Goal: Task Accomplishment & Management: Complete application form

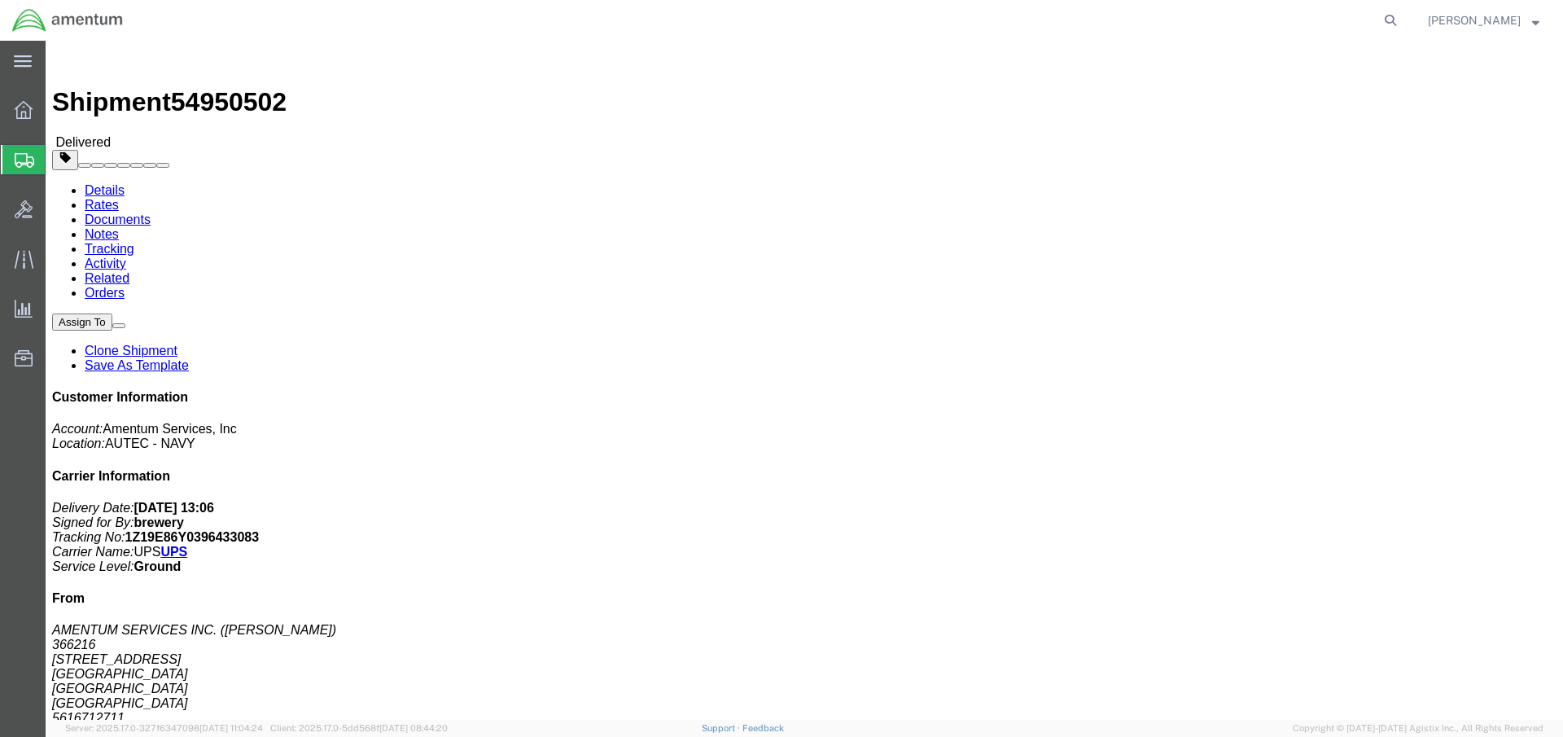
click address "NSLC SITE SAN DIEGO (TOD FRANKLIN) NAS NORTH ISLAND BLDG 1293 SAN DIEGO, CA 921…"
click at [0, 0] on span "Create Shipment" at bounding box center [0, 0] width 0 height 0
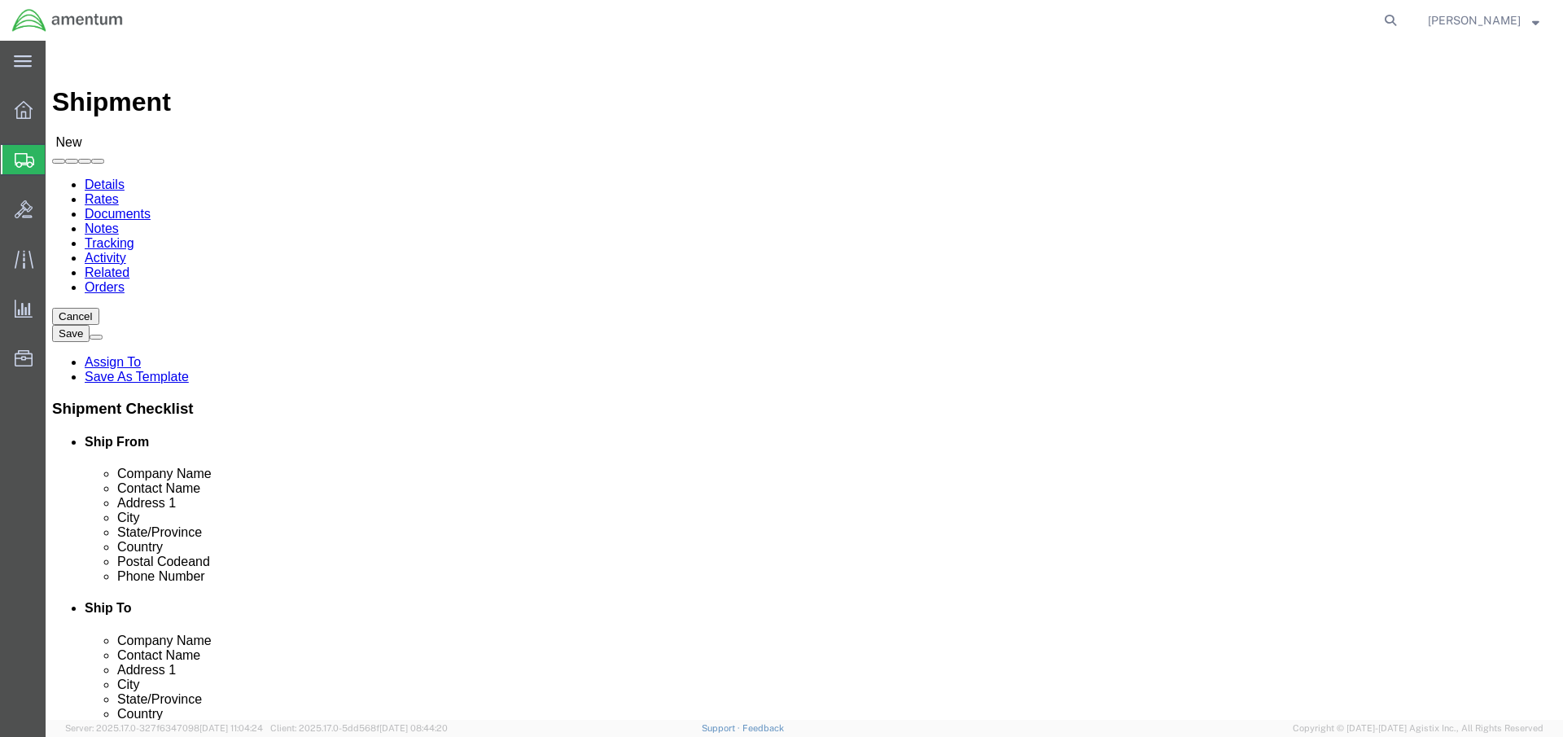
select select
click body "Shipment New Details Rates Documents Notes Tracking Activity Related Orders Can…"
drag, startPoint x: 368, startPoint y: 222, endPoint x: 367, endPoint y: 208, distance: 14.7
click body "Shipment New Details Rates Documents Notes Tracking Activity Related Orders Can…"
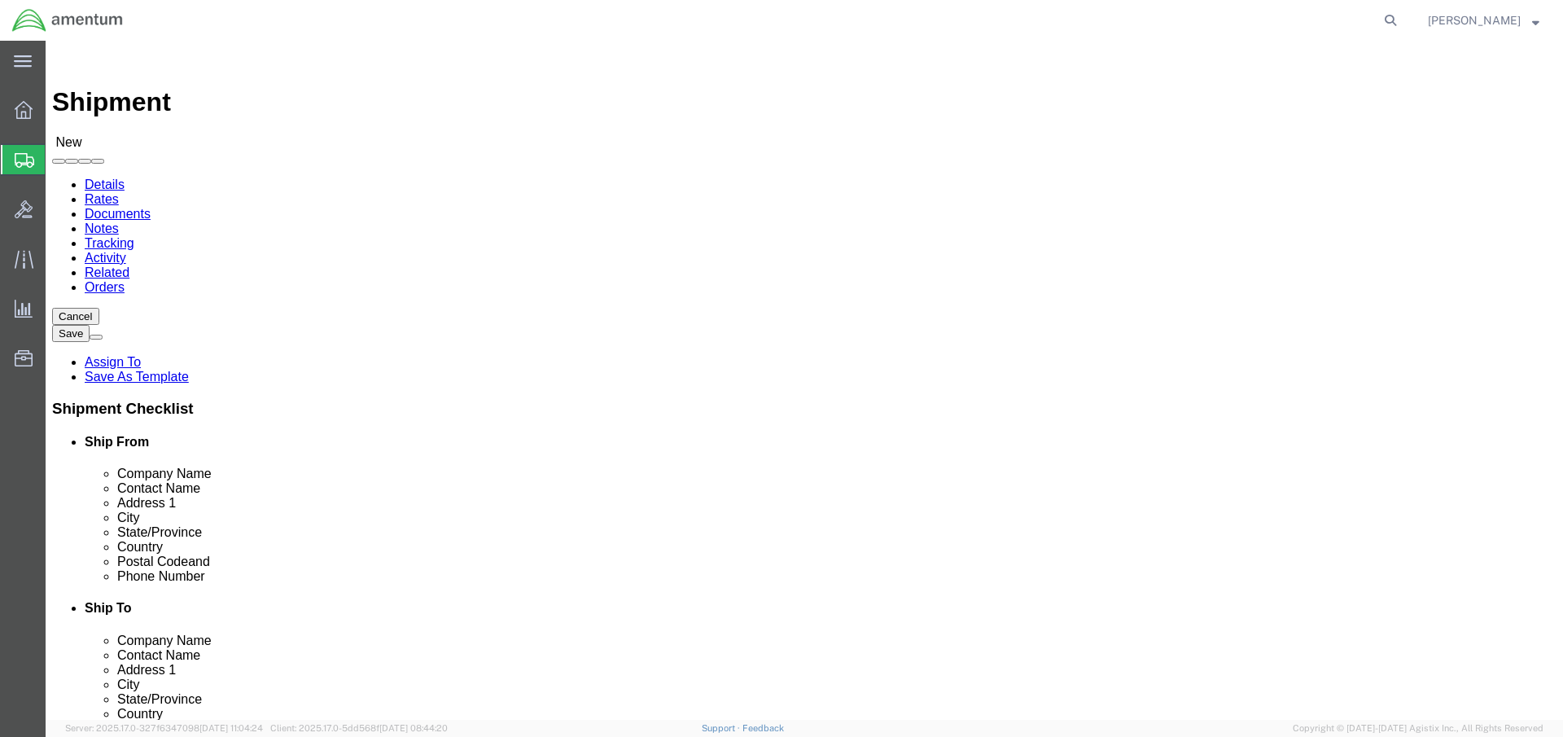
click input "text"
type input "NAVSTAVVSNA"
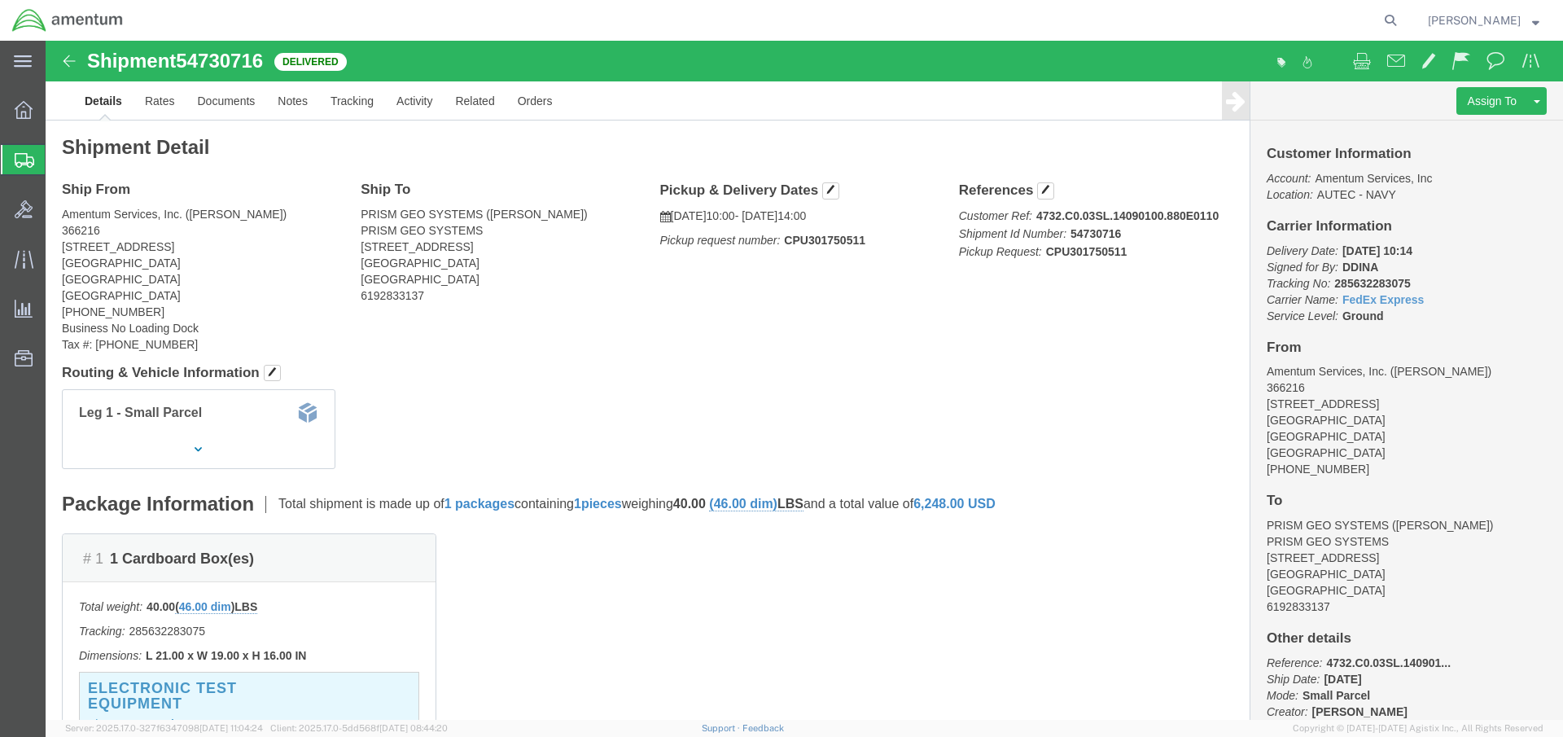
click at [0, 0] on span "Shipment Manager" at bounding box center [0, 0] width 0 height 0
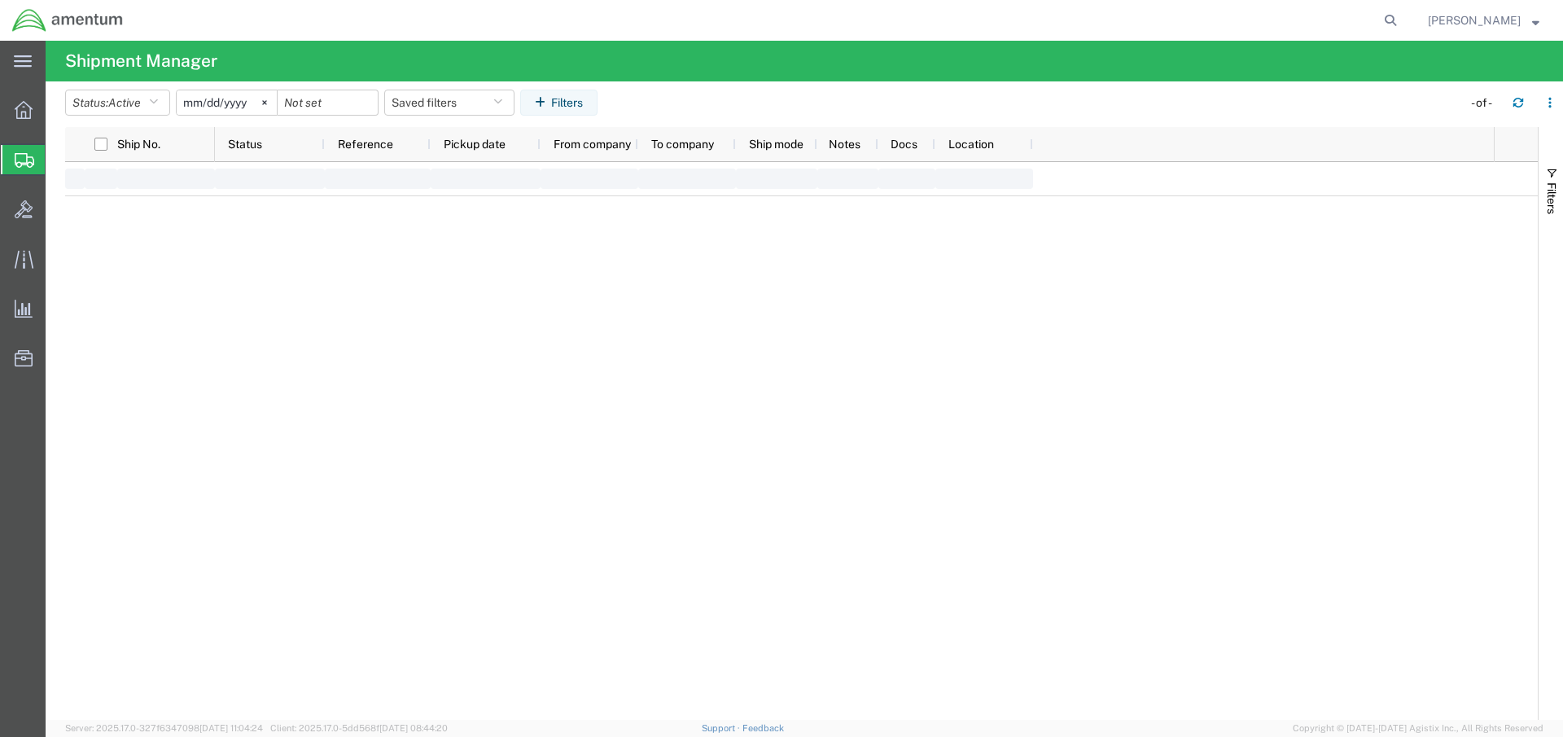
click at [0, 0] on span "Create Shipment" at bounding box center [0, 0] width 0 height 0
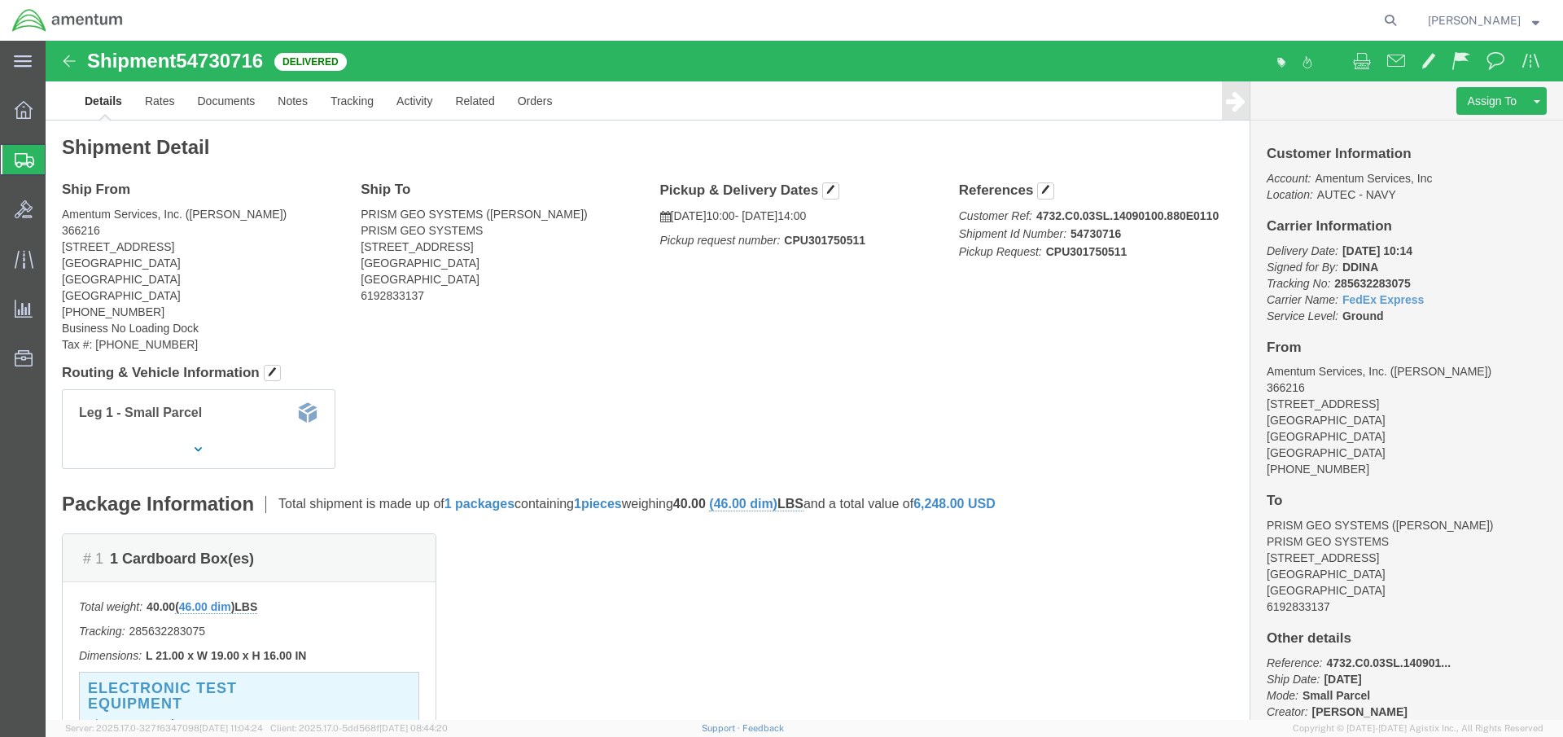
click at [0, 0] on span "Create Shipment" at bounding box center [0, 0] width 0 height 0
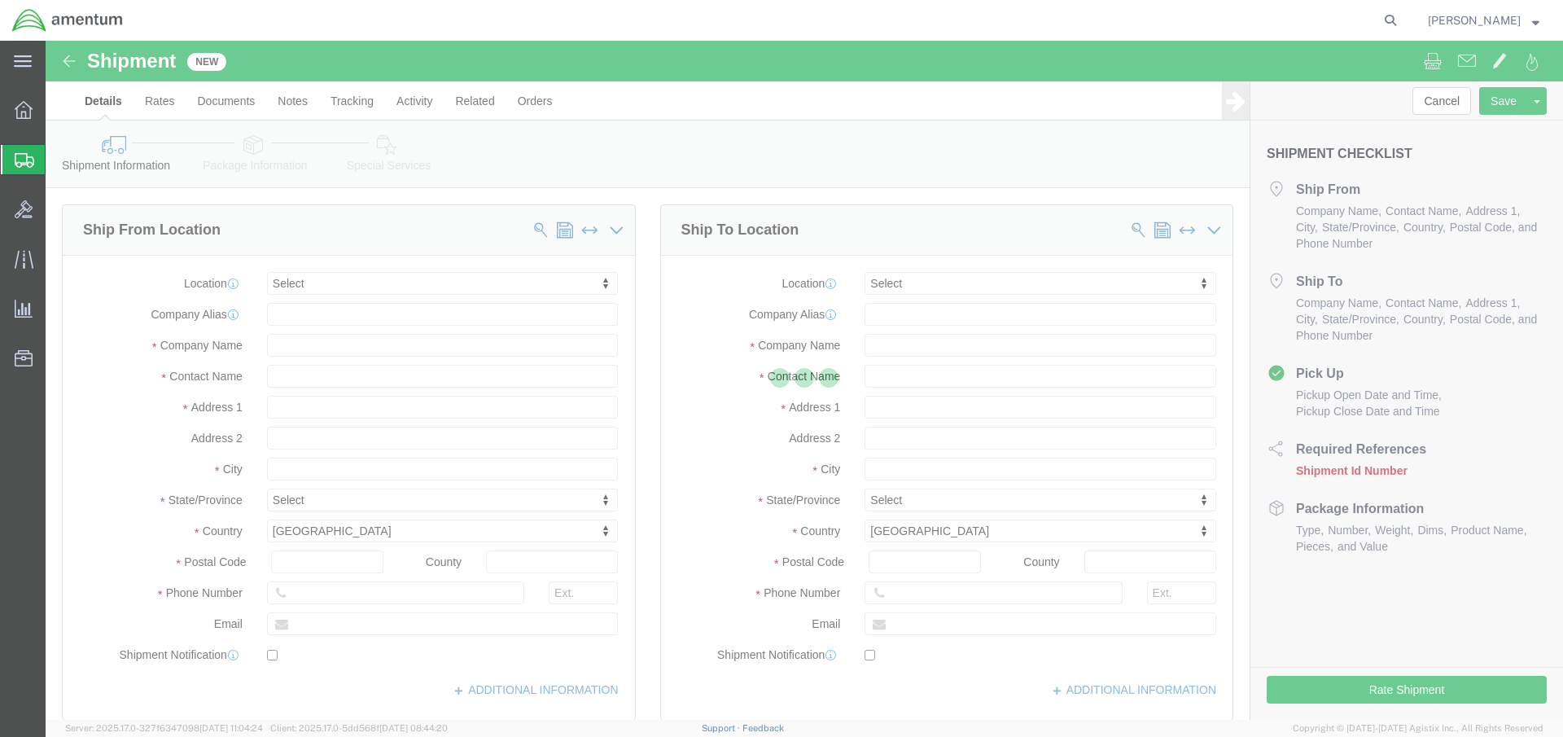
select select
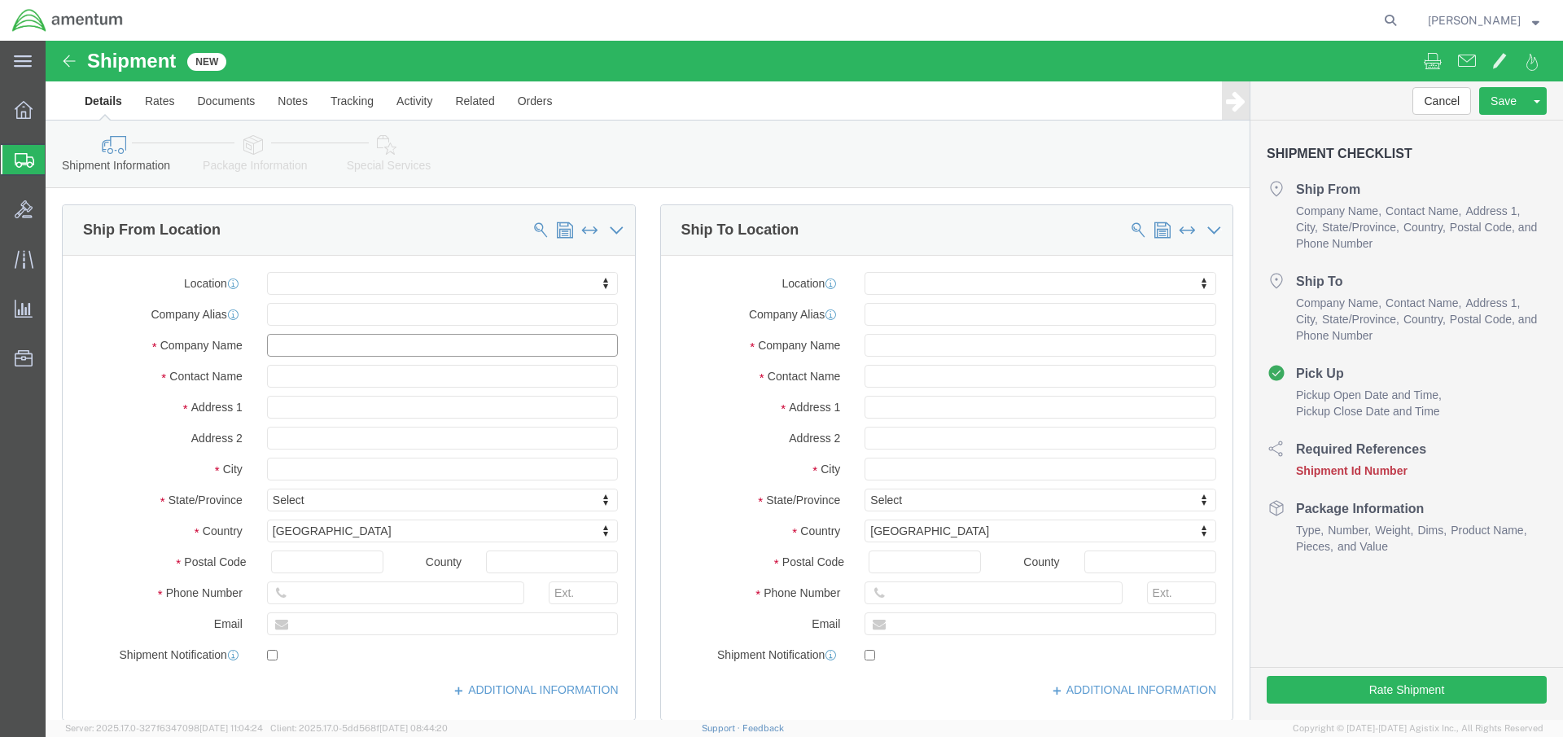
click input "text"
type input "[PERSON_NAME]"
click input "[PERSON_NAME]"
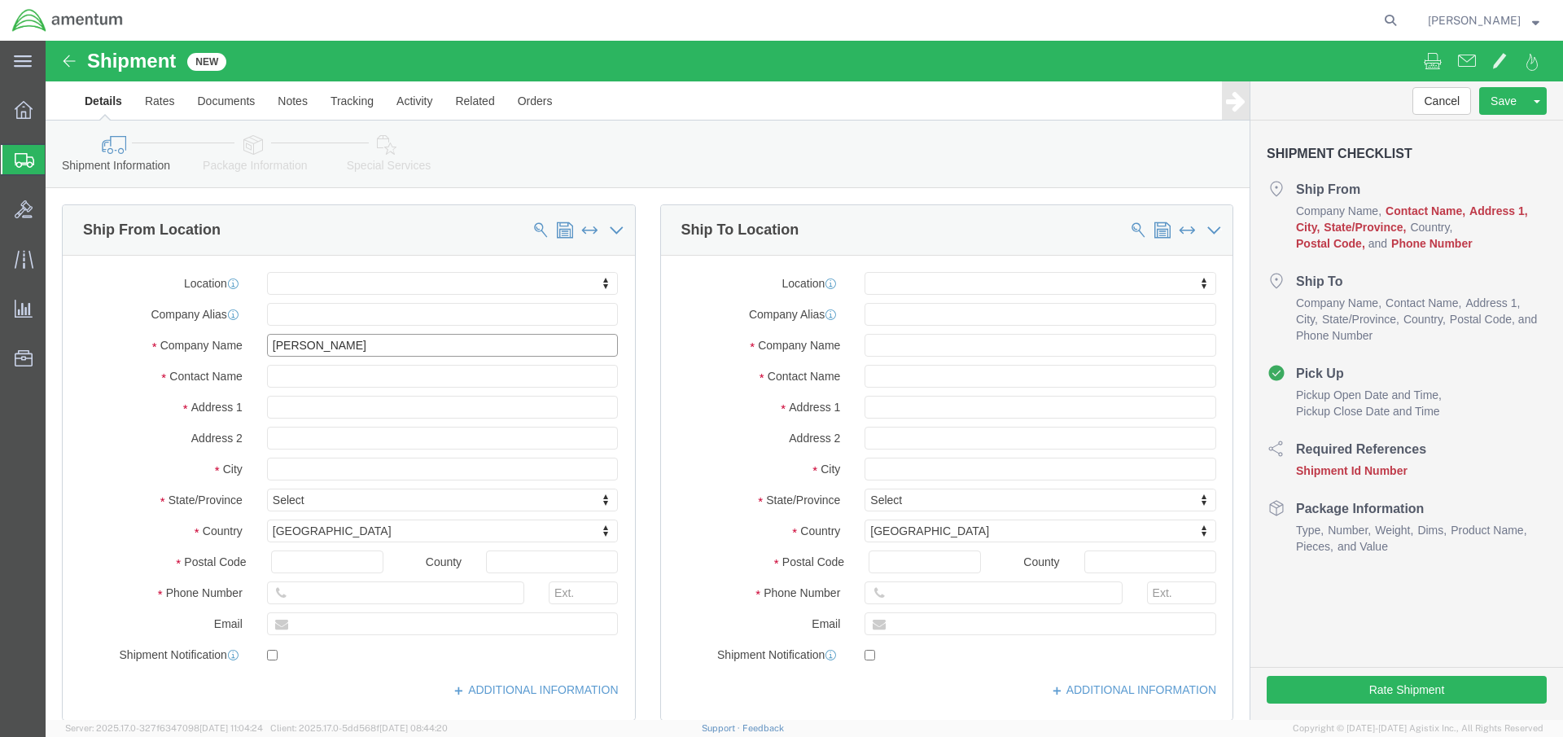
click input "[PERSON_NAME]"
paste input "[PERSON_NAME]"
type input "[PERSON_NAME]"
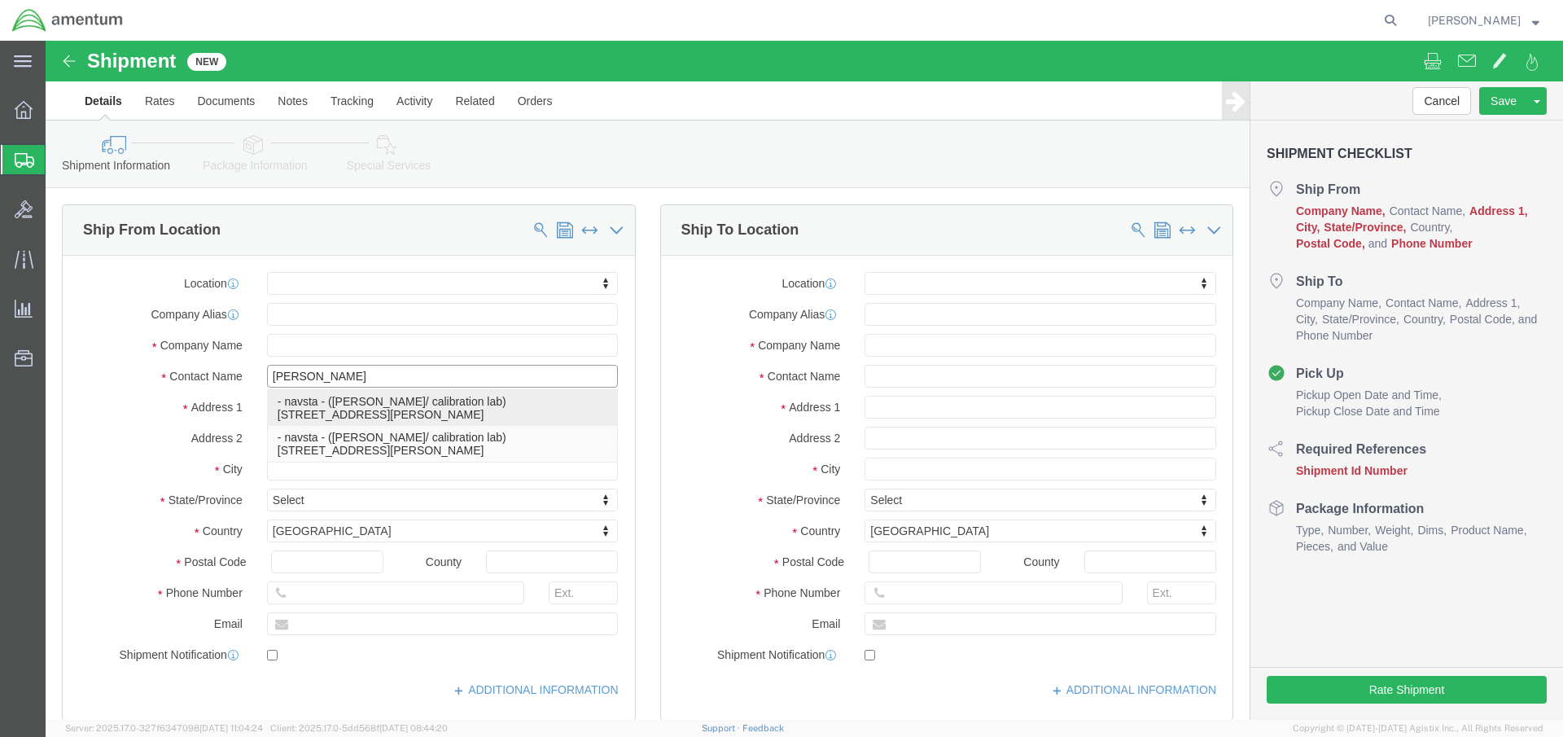
click p "- navsta - ([PERSON_NAME]/ calibration lab) [STREET_ADDRESS][PERSON_NAME]"
select select "RI"
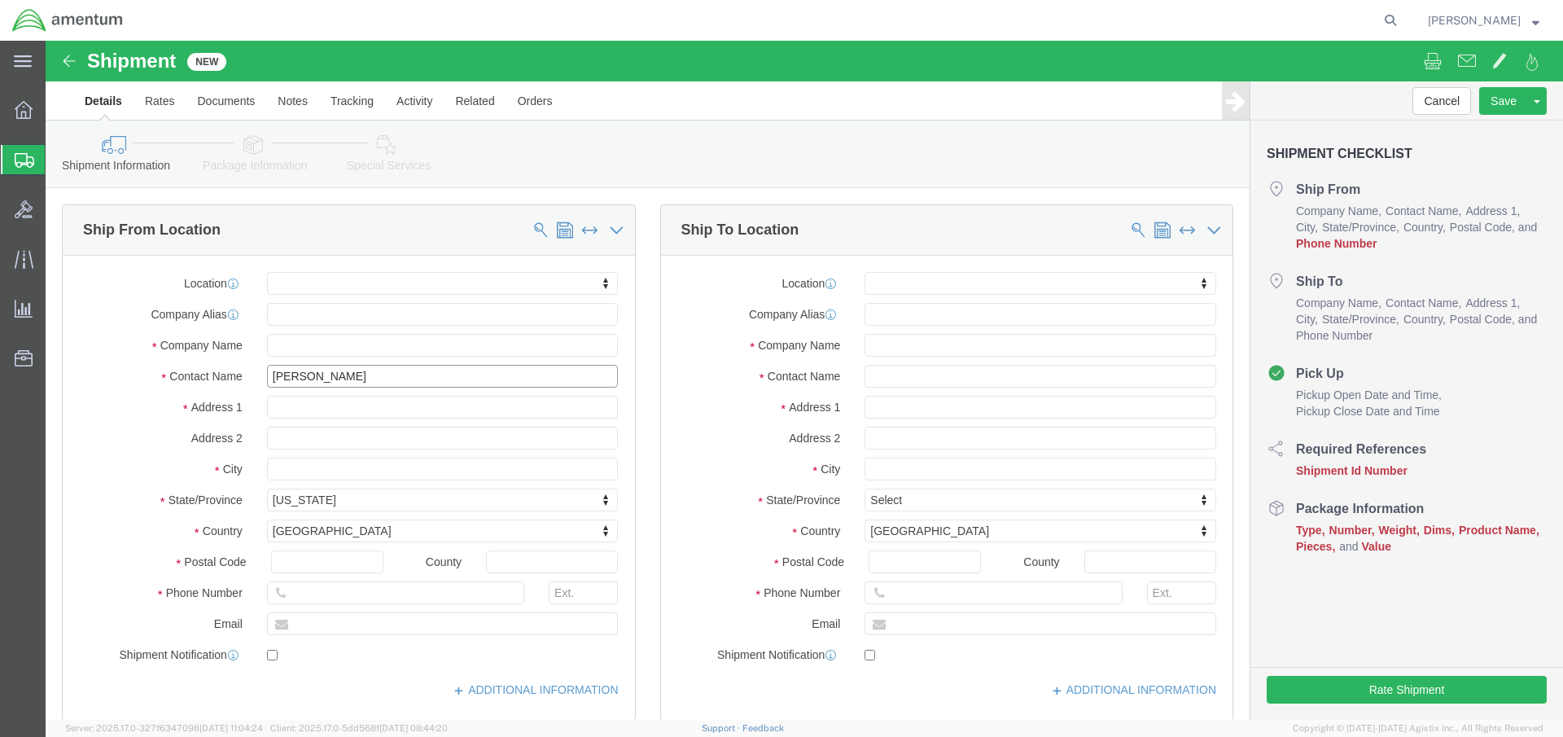
type input "[PERSON_NAME]/ calibration lab"
click input "text"
paste input "[PHONE_NUMBER]"
type input "[PHONE_NUMBER]"
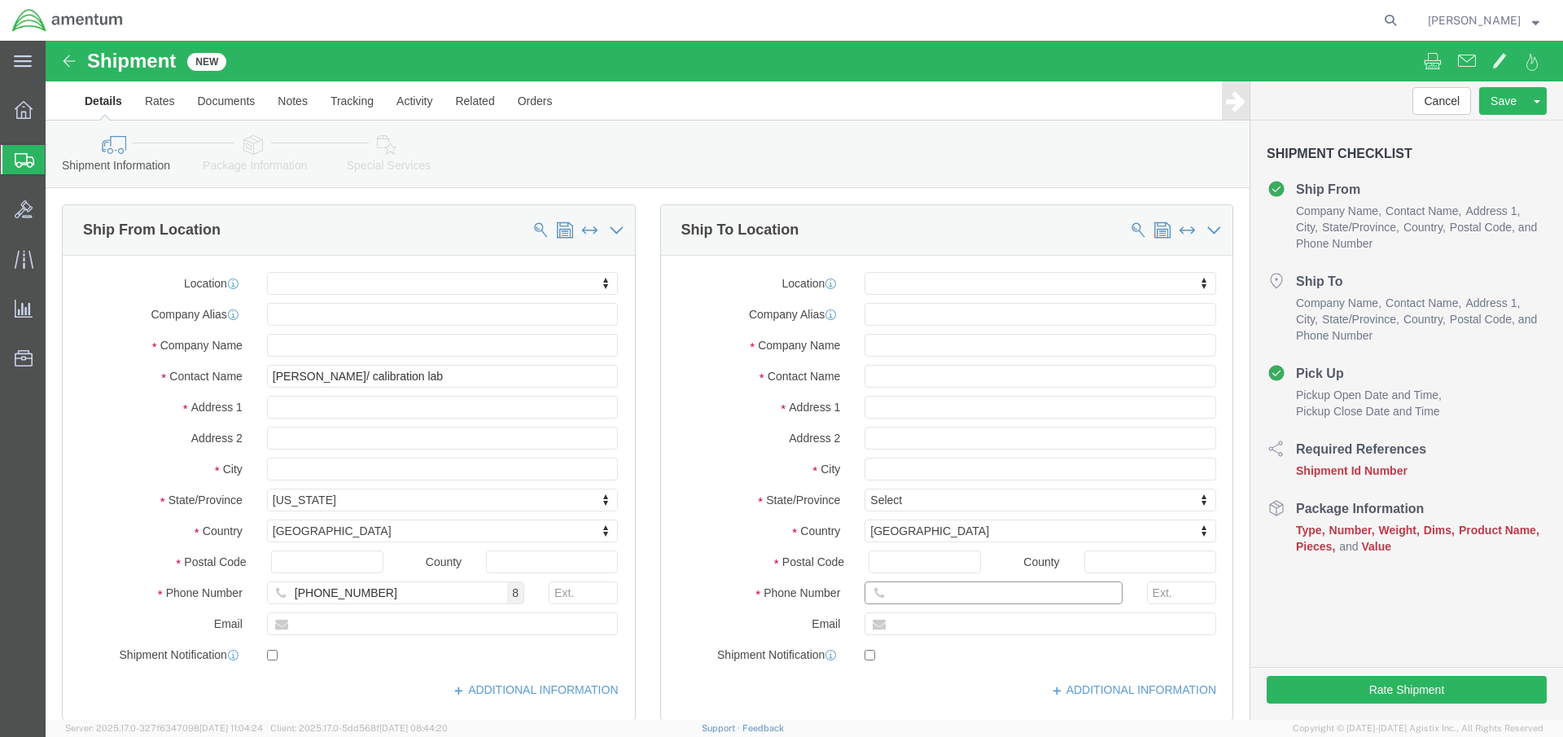
click input "text"
type input "5616712711"
click input "text"
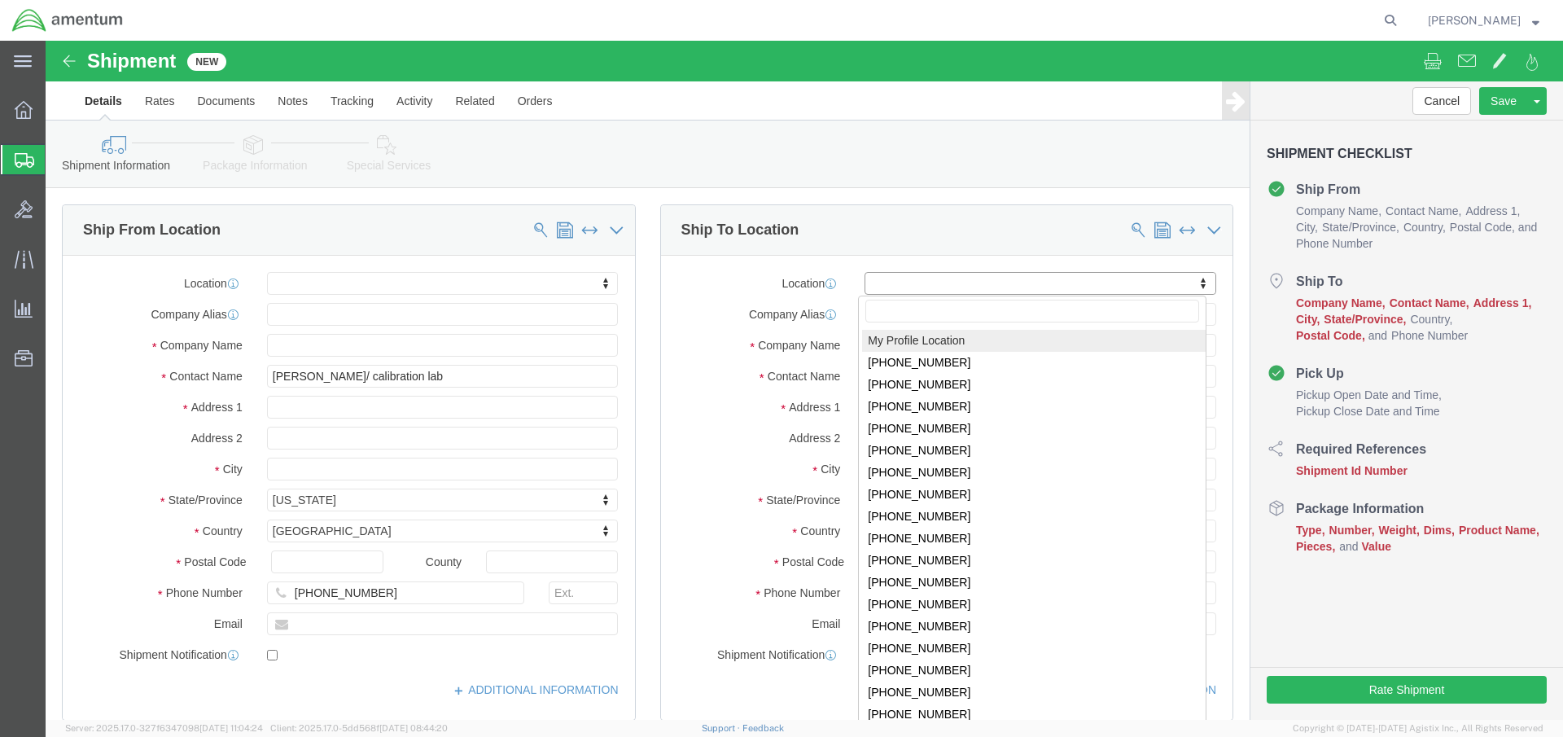
click body "Shipment New Details Rates Documents Notes Tracking Activity Related Orders Can…"
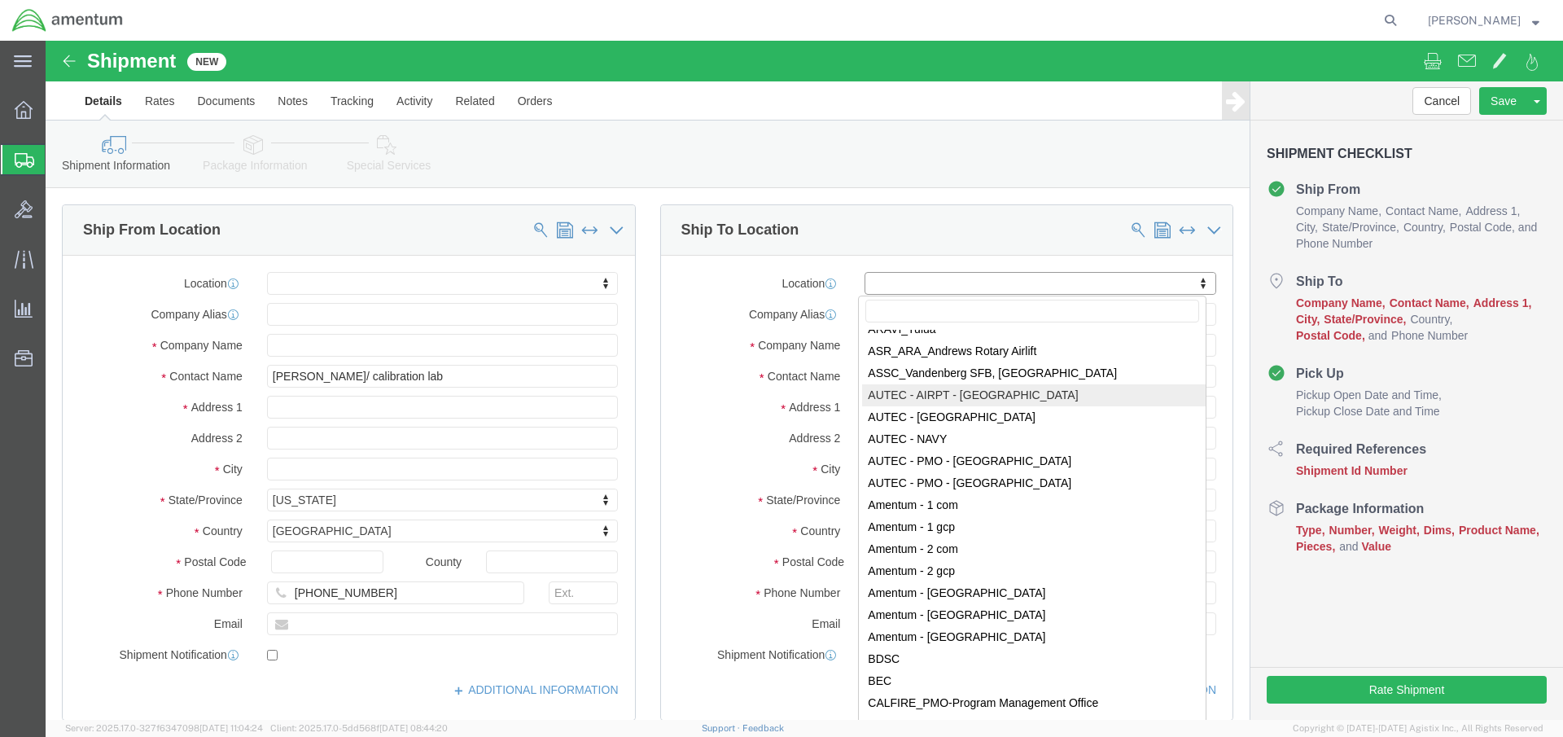
select select "53953"
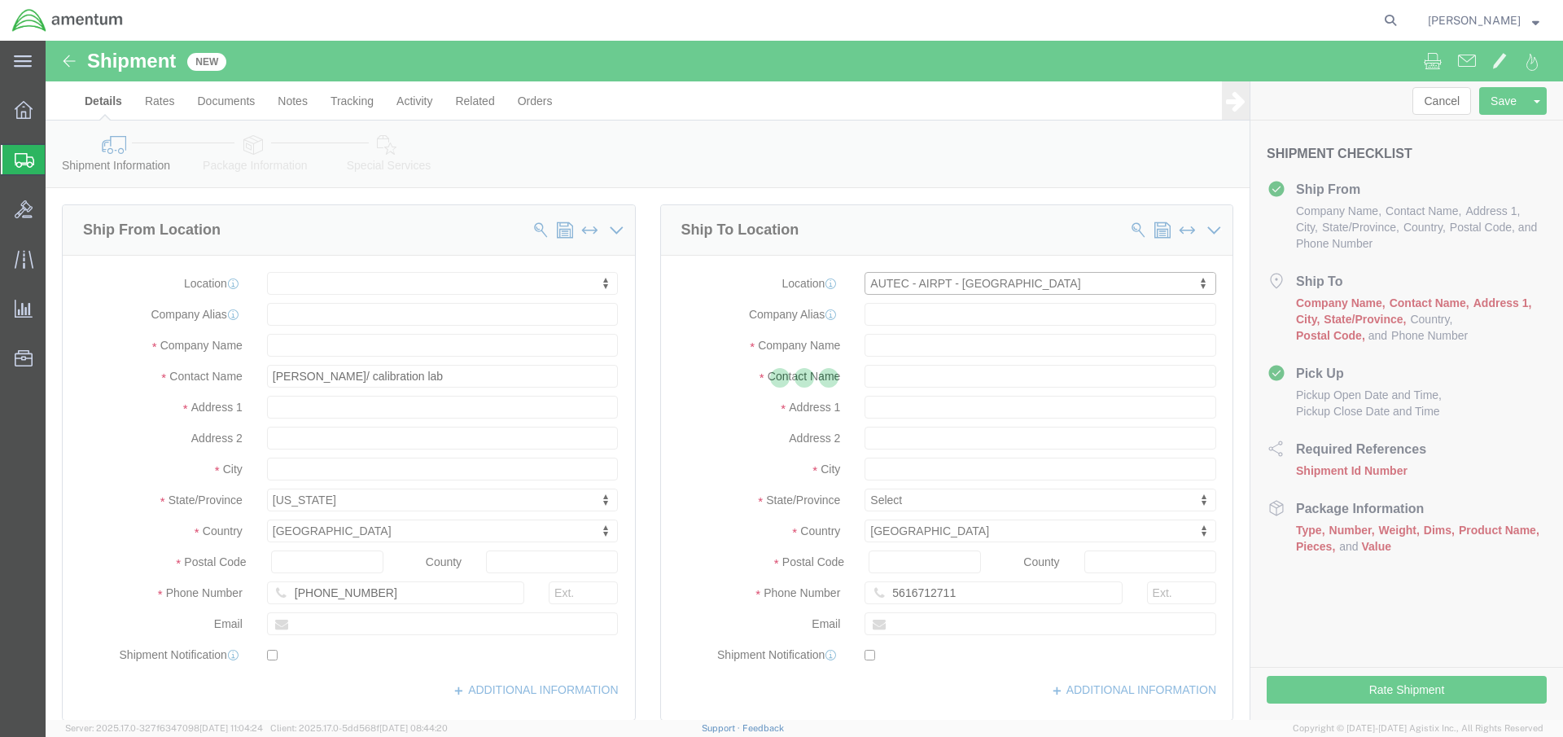
select select "FL"
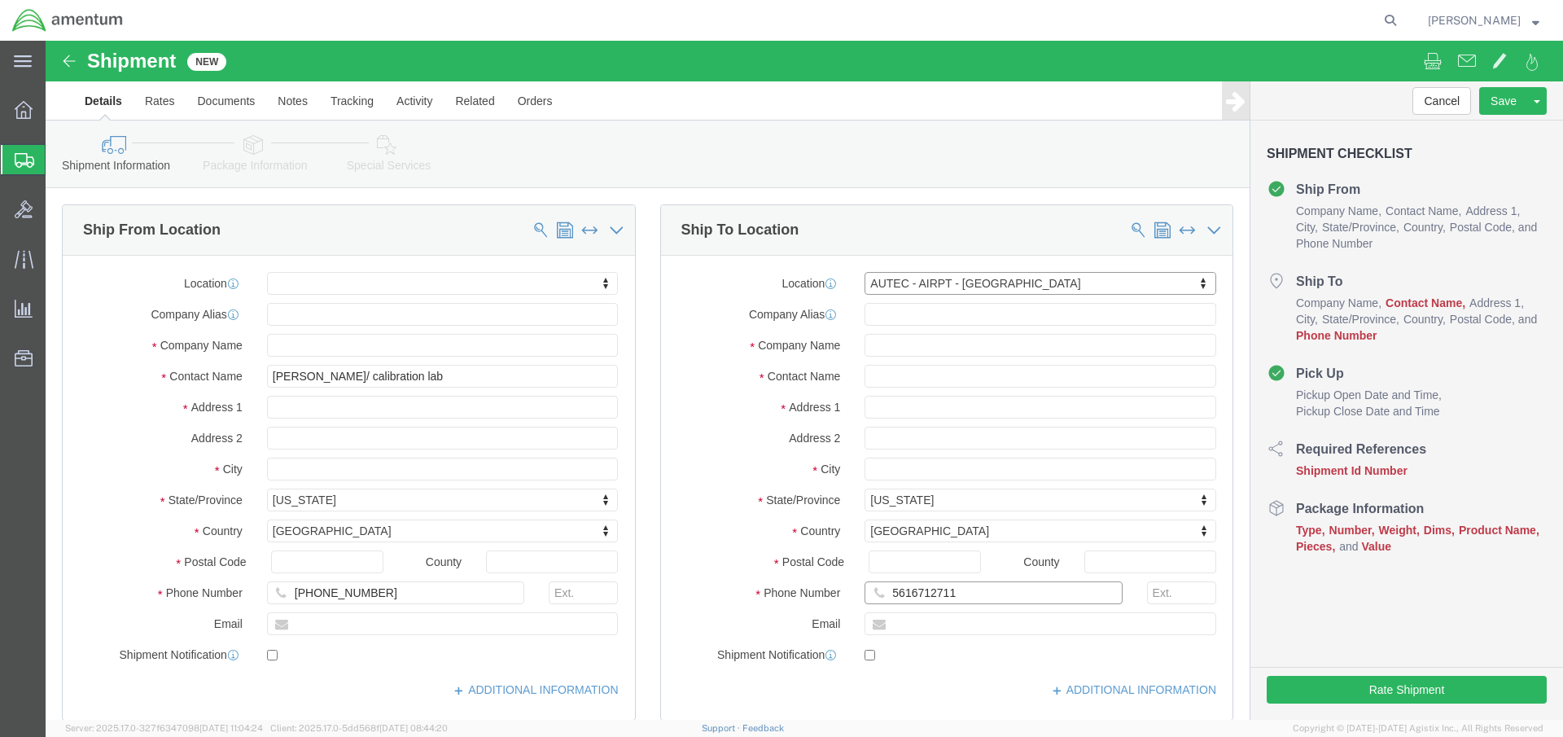
click input "5616712711"
type input "5616712711"
click div "[DATE] 10:00 AM"
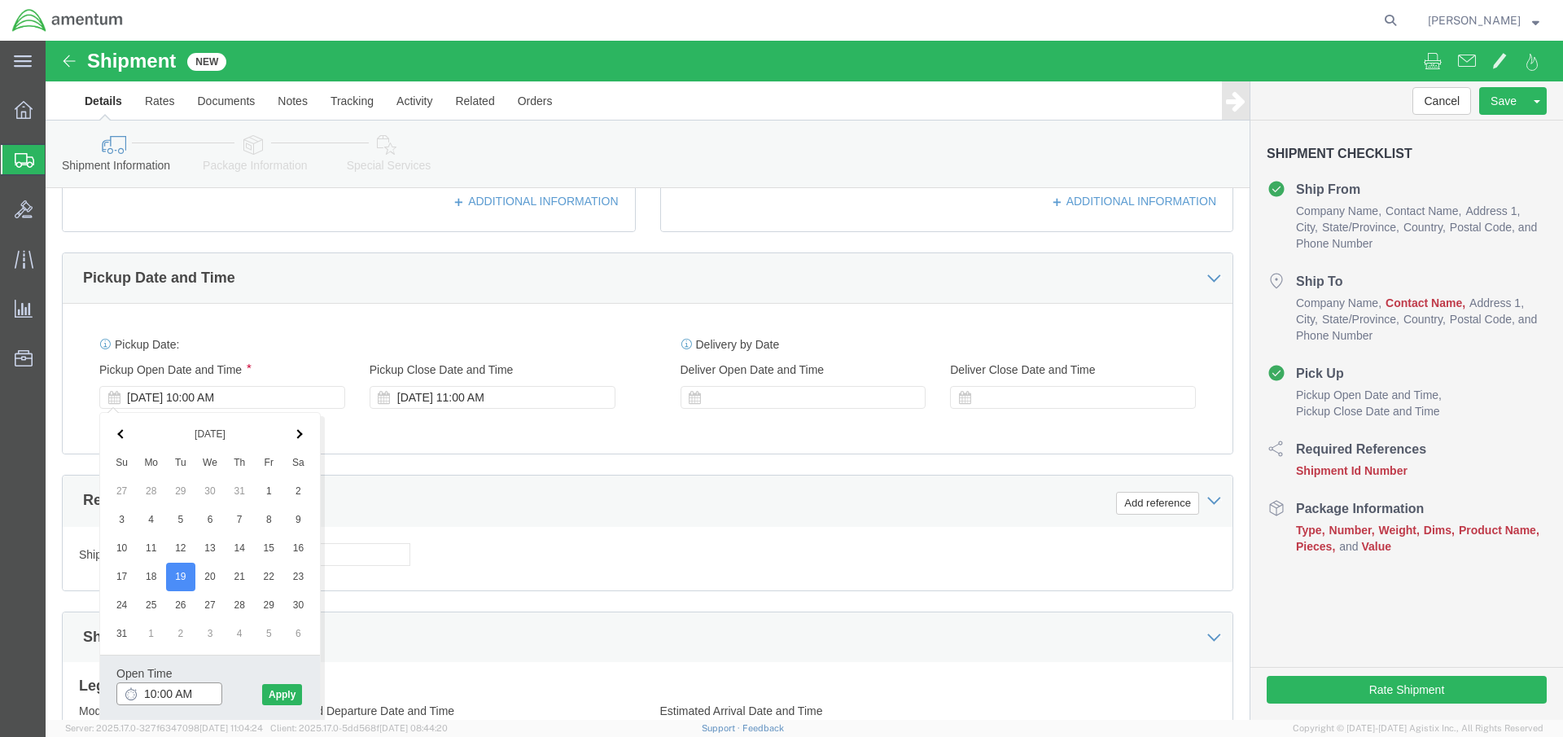
click input "10:00 AM"
click input "12:00 AM"
type input "12:00 PM"
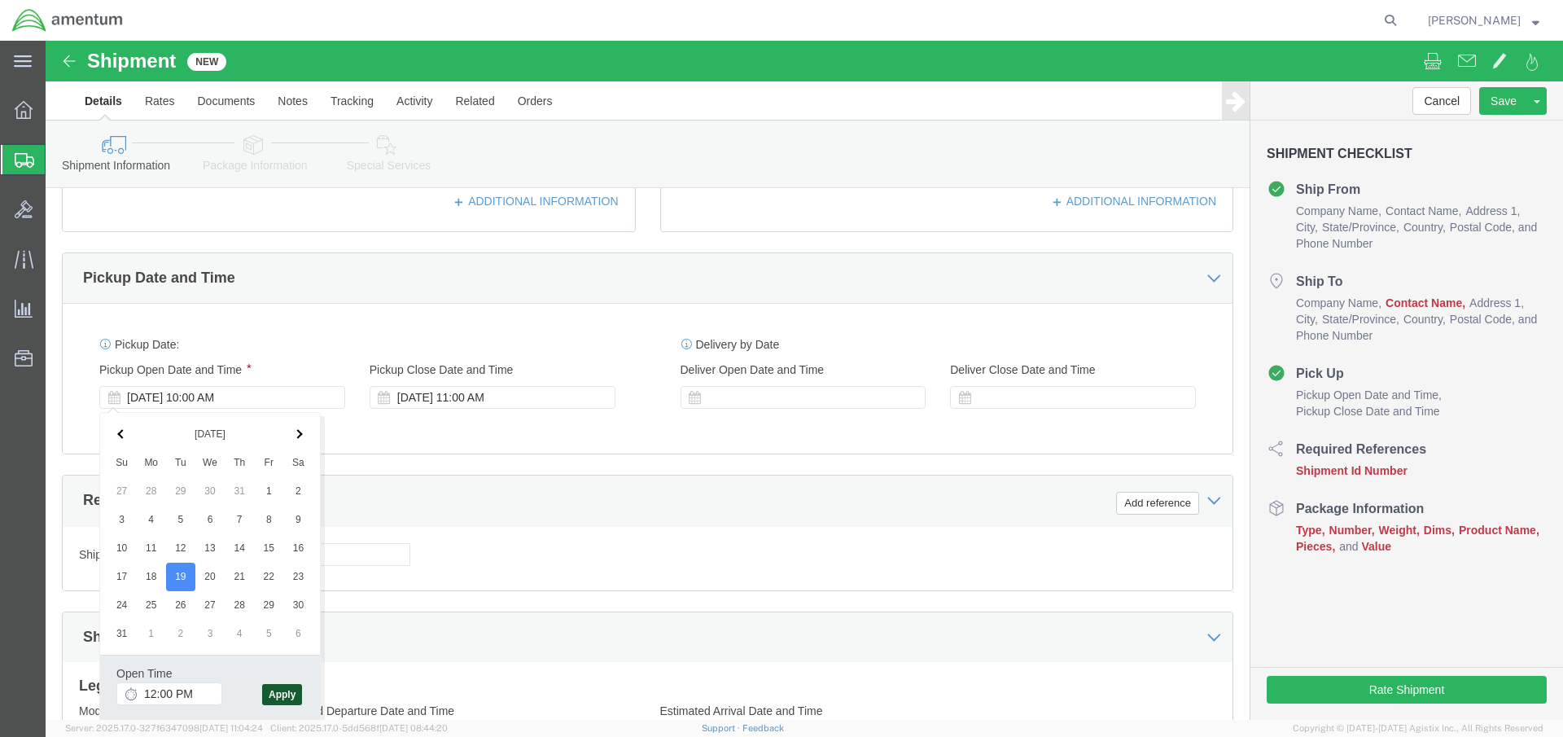
click button "Apply"
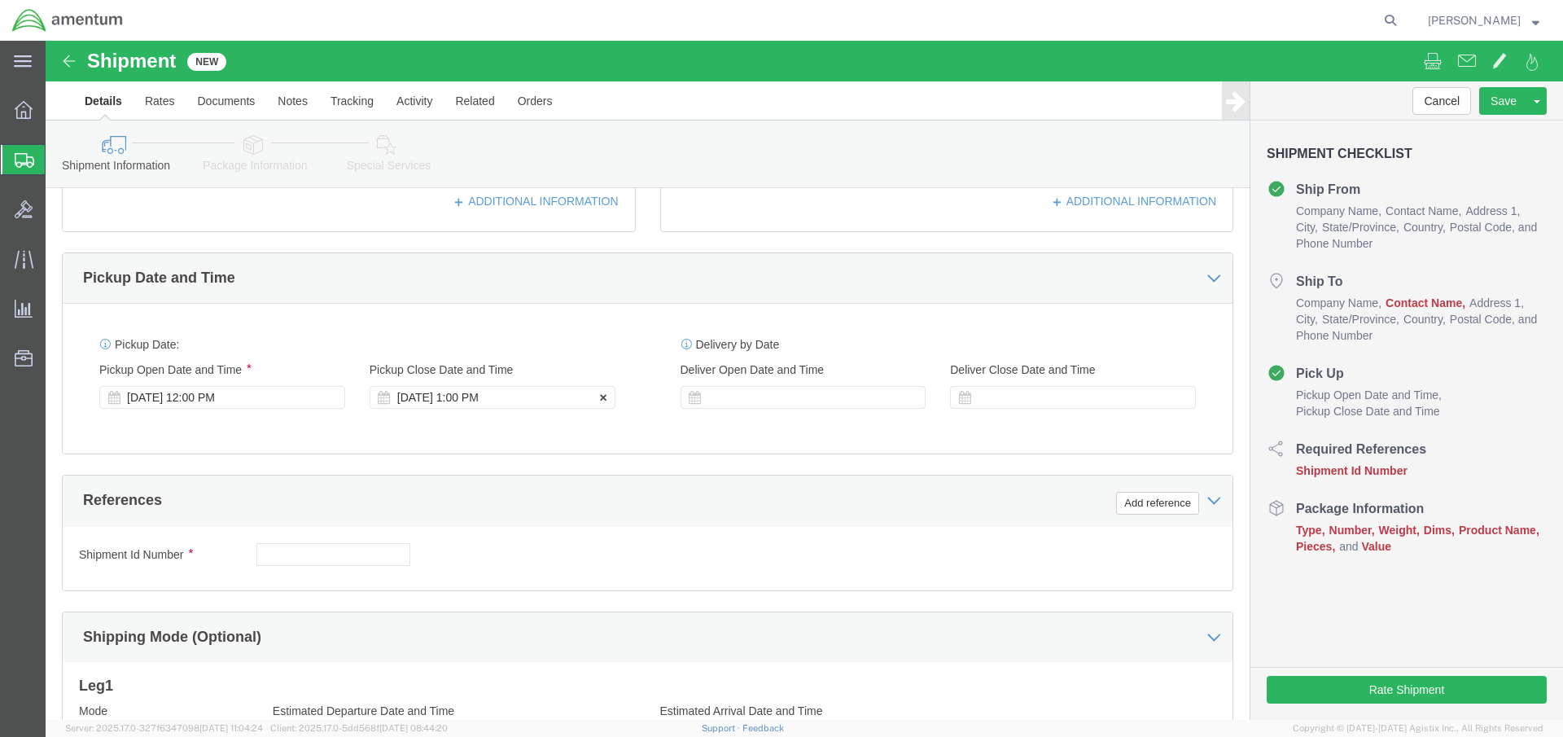
click div "[DATE] 1:00 PM"
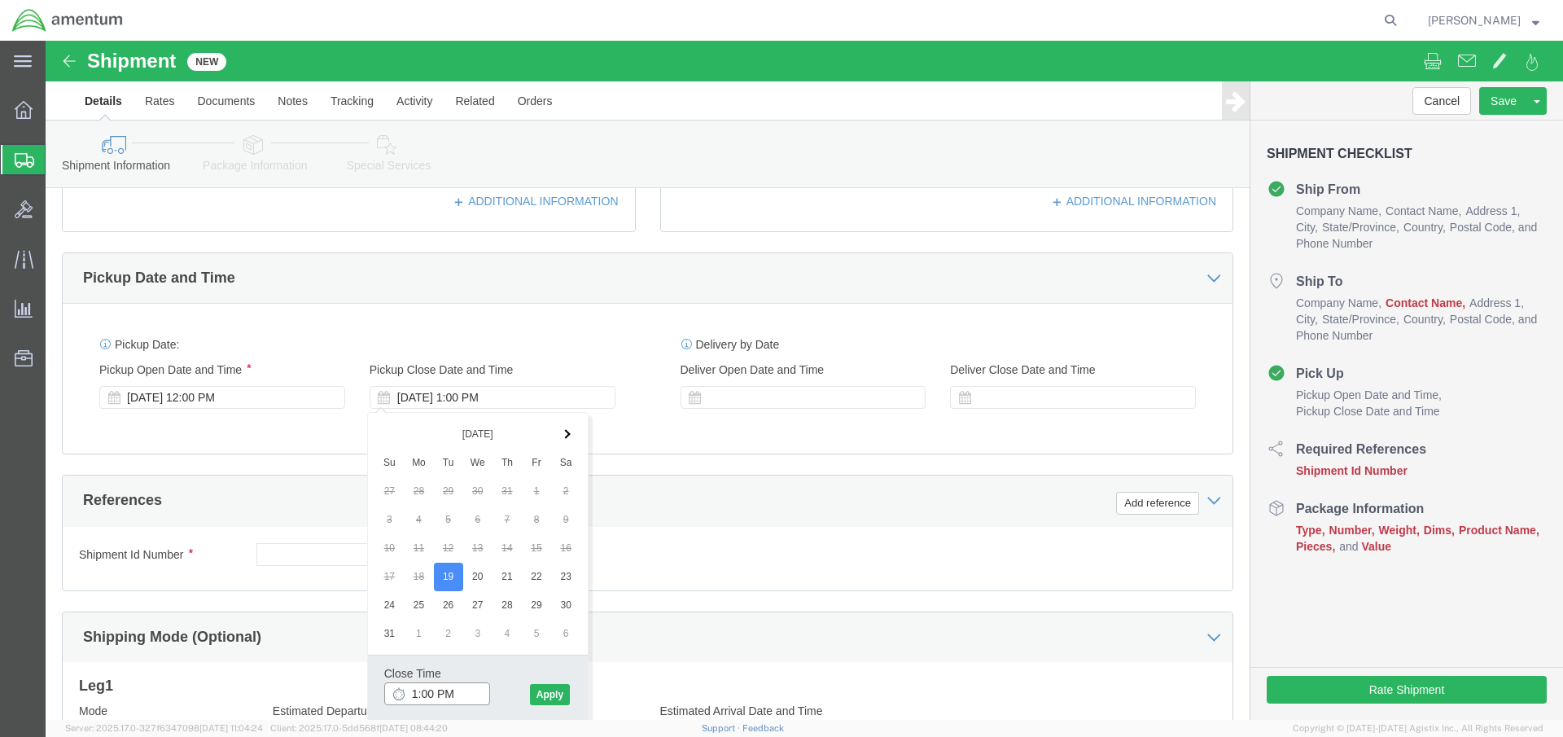
drag, startPoint x: 424, startPoint y: 656, endPoint x: 269, endPoint y: 642, distance: 155.3
click body "Shipment New Details Rates Documents Notes Tracking Activity Related Orders Can…"
type input "3:00 PM"
click button "Apply"
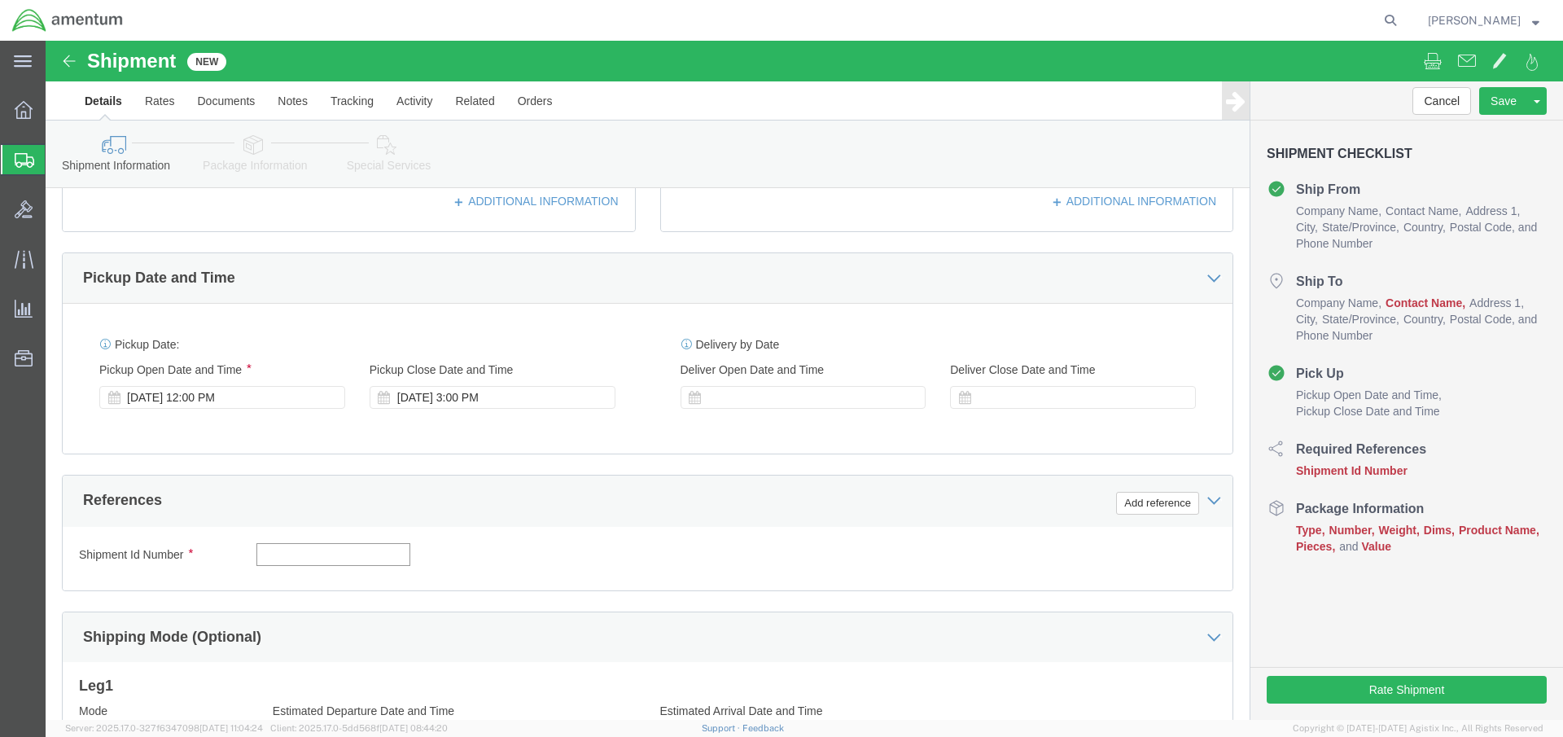
click input "text"
click button "Add reference"
select select "CUSTREF"
click input "text"
paste input "4732.C0.03SL.14090100.880E0110"
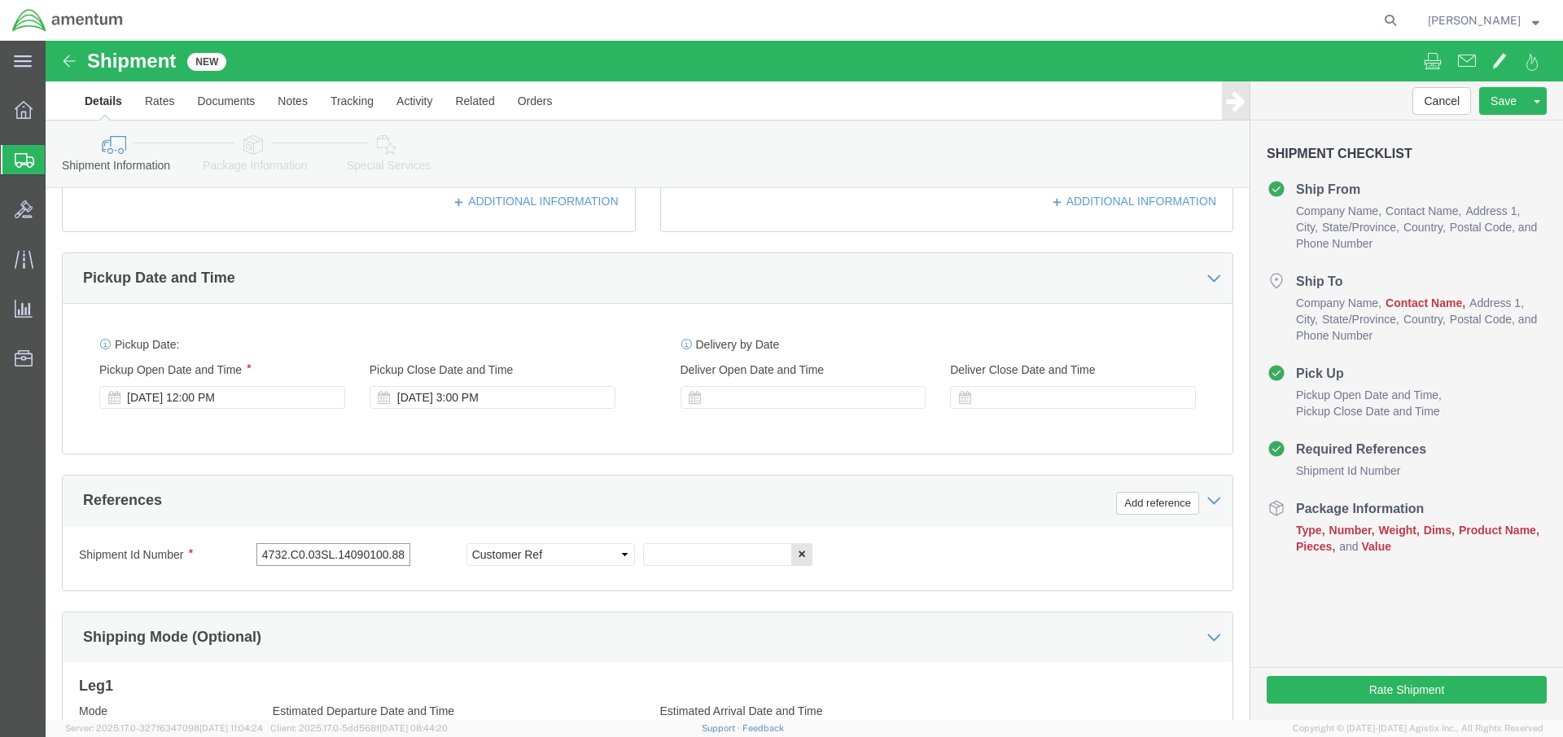
type input "4732.C0.03SL.14090100.880E0110"
click input "text"
paste input "4732.C0.03SL.14090100.880E0110"
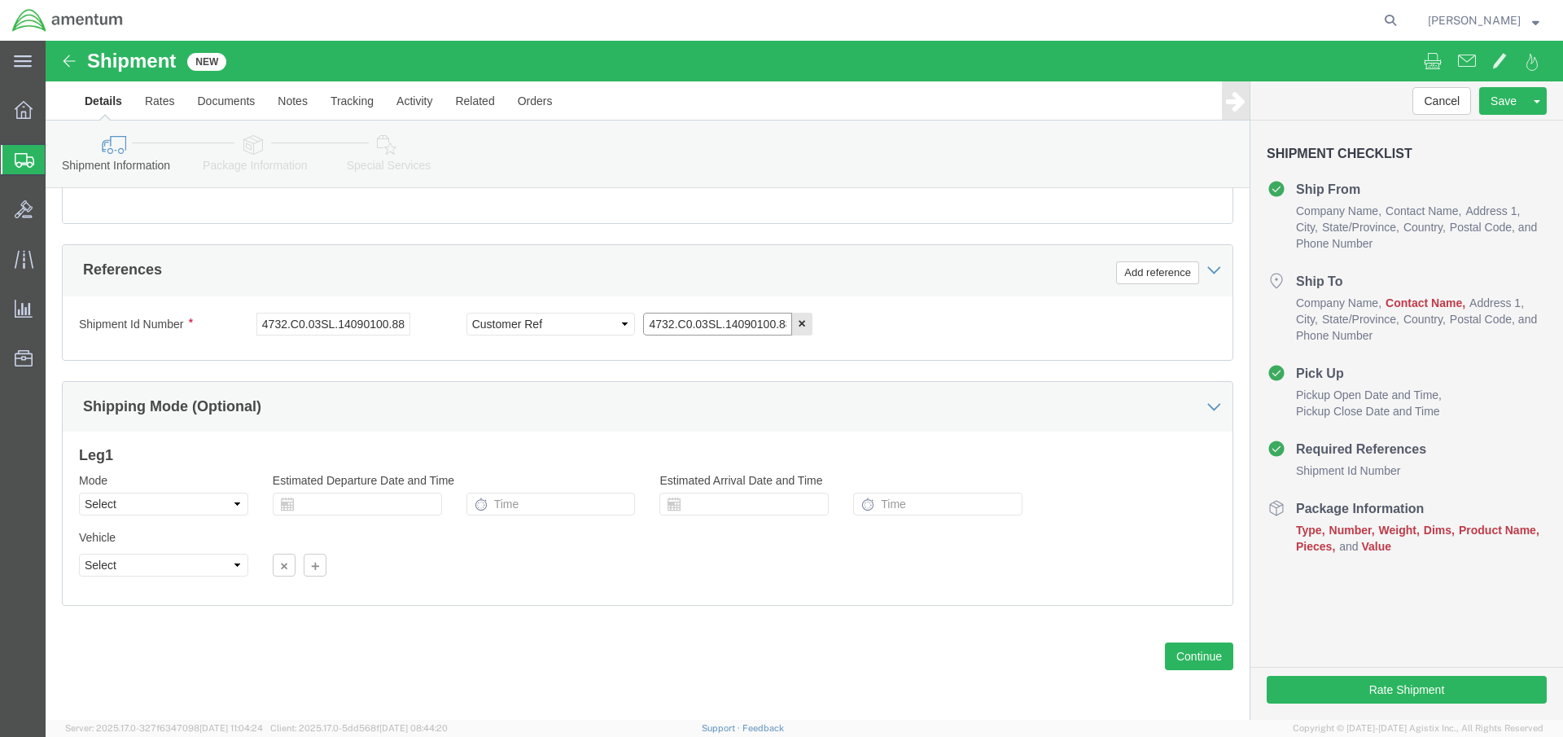
scroll to position [0, 0]
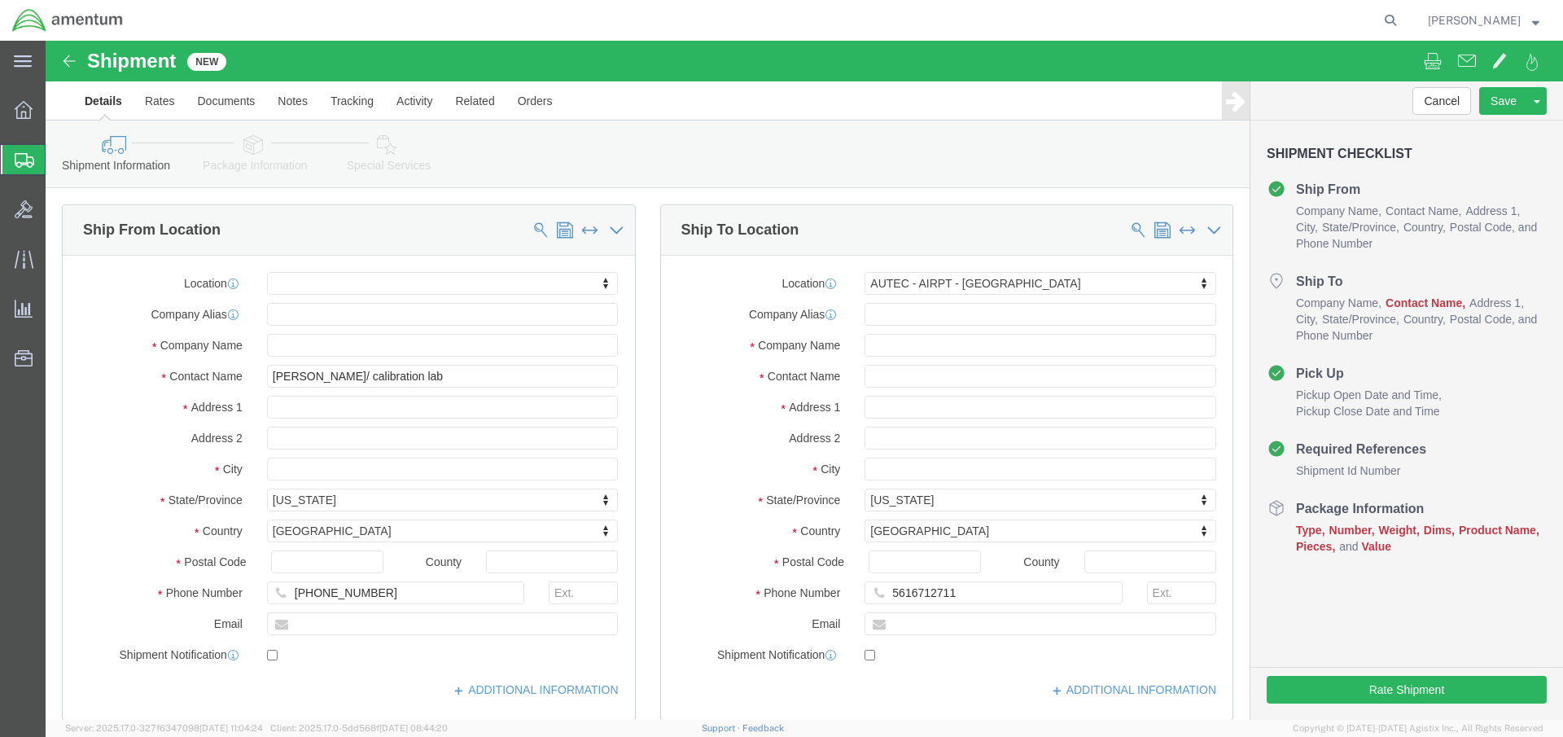
type input "4732.C0.03SL.14090100.880E0110"
click input "text"
